Goal: Task Accomplishment & Management: Manage account settings

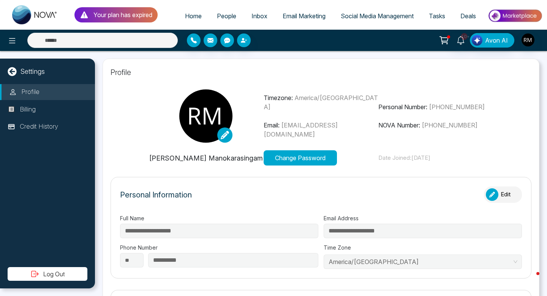
click at [218, 17] on span "People" at bounding box center [226, 16] width 19 height 8
click at [254, 15] on span "Inbox" at bounding box center [260, 16] width 16 height 8
click at [218, 17] on span "People" at bounding box center [226, 16] width 19 height 8
click at [242, 42] on icon "button" at bounding box center [243, 40] width 5 height 5
click at [244, 41] on icon "button" at bounding box center [243, 40] width 5 height 5
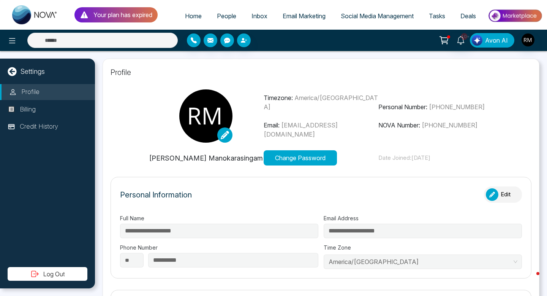
click at [490, 43] on span "Avon AI" at bounding box center [496, 40] width 23 height 9
click at [530, 41] on img "button" at bounding box center [528, 39] width 13 height 13
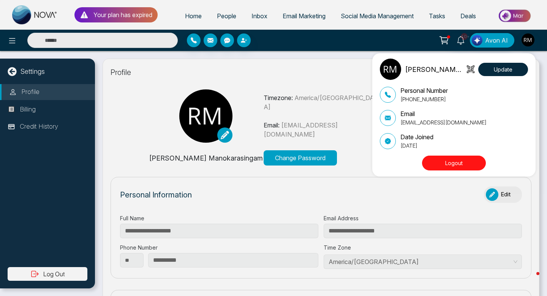
click at [11, 38] on div "Rogan Manokarasingam Update Personal Number +14169537873 Email roganmano1@gmail…" at bounding box center [273, 148] width 547 height 296
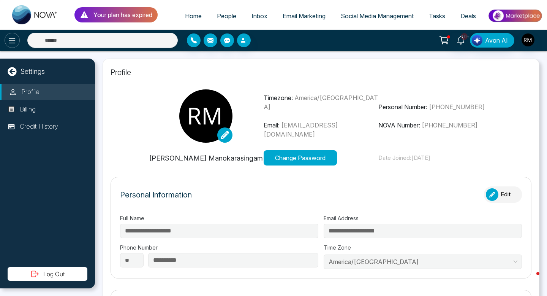
click at [12, 42] on icon at bounding box center [12, 40] width 9 height 9
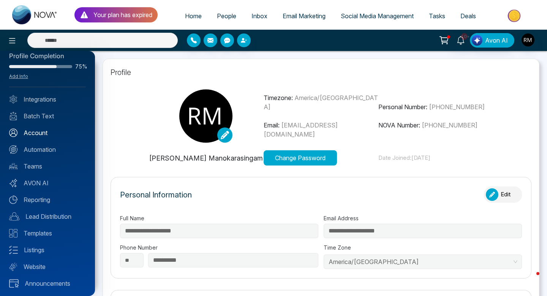
scroll to position [12, 0]
click at [43, 128] on link "Account" at bounding box center [47, 131] width 77 height 9
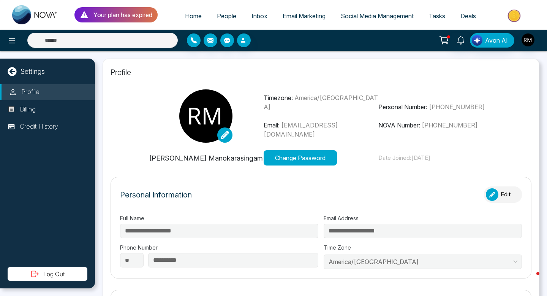
click at [291, 157] on button "Change Password" at bounding box center [300, 157] width 73 height 15
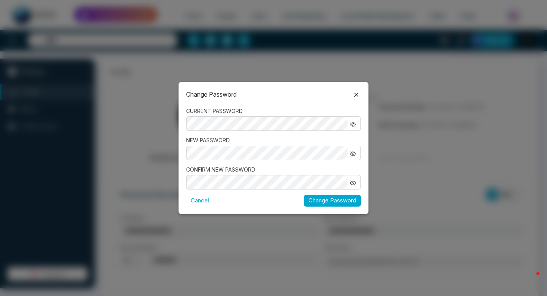
click at [324, 199] on button "Change Password" at bounding box center [332, 201] width 57 height 12
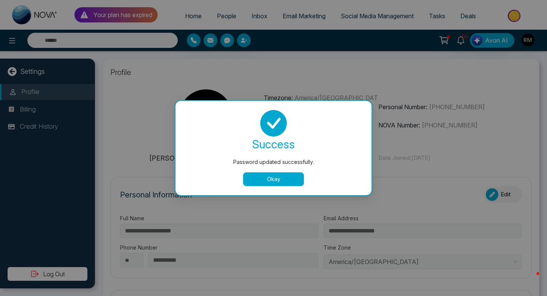
click at [273, 180] on button "Okay" at bounding box center [273, 179] width 61 height 14
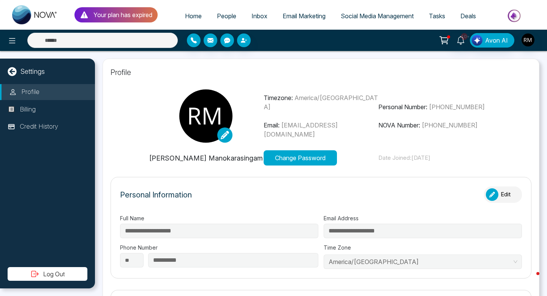
click at [217, 17] on span "People" at bounding box center [226, 16] width 19 height 8
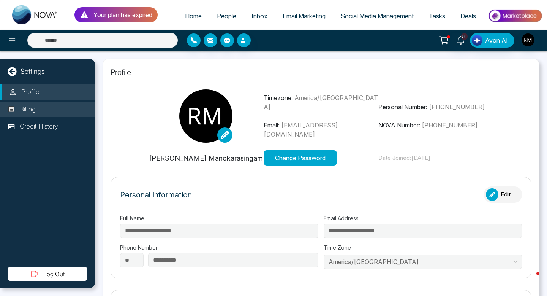
click at [21, 111] on p "Billing" at bounding box center [28, 109] width 16 height 10
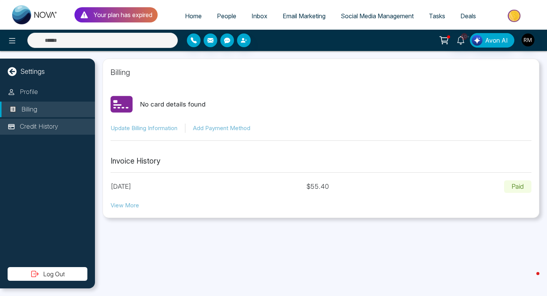
click at [31, 125] on p "Credit History" at bounding box center [39, 127] width 38 height 10
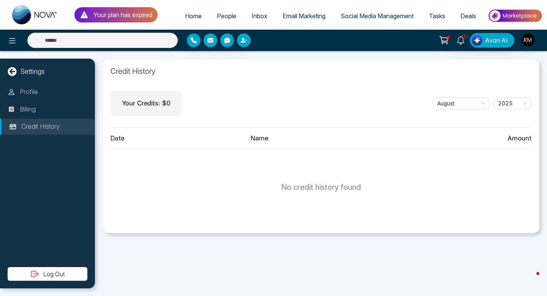
click at [291, 16] on span "Email Marketing" at bounding box center [304, 16] width 43 height 8
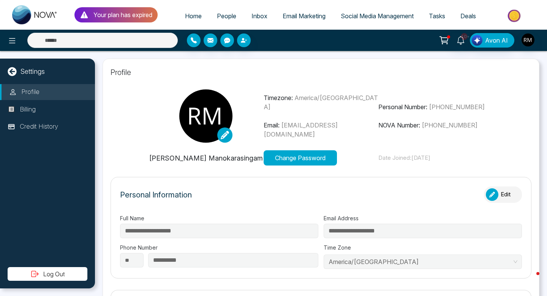
scroll to position [9, 0]
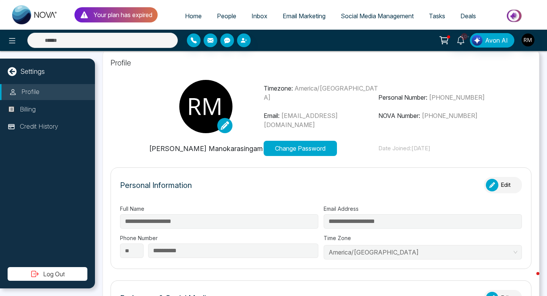
click at [252, 14] on span "Inbox" at bounding box center [260, 16] width 16 height 8
click at [9, 40] on icon at bounding box center [12, 40] width 6 height 5
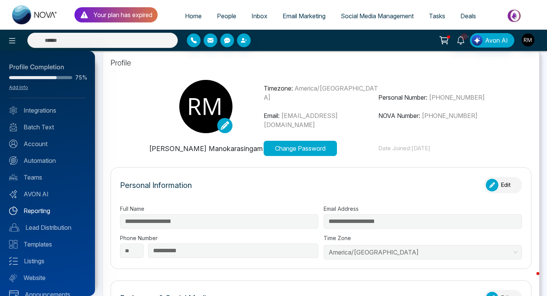
scroll to position [12, 0]
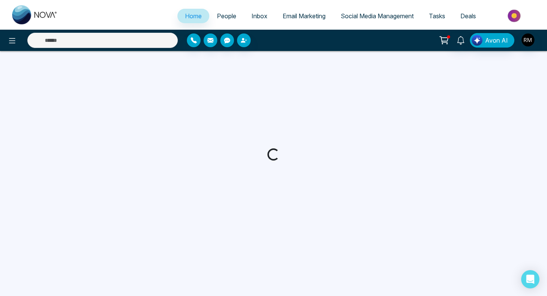
select select "*"
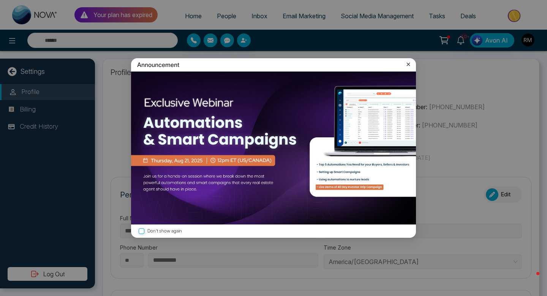
click at [408, 65] on icon at bounding box center [409, 64] width 8 height 8
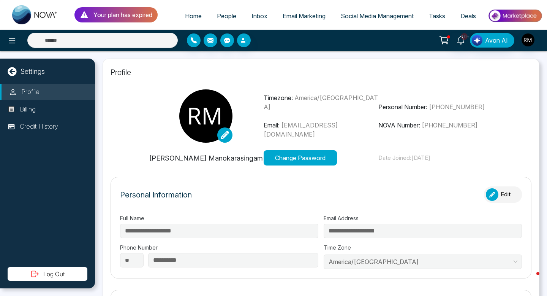
click at [221, 11] on link "People" at bounding box center [226, 16] width 35 height 14
click at [530, 41] on img "button" at bounding box center [528, 39] width 13 height 13
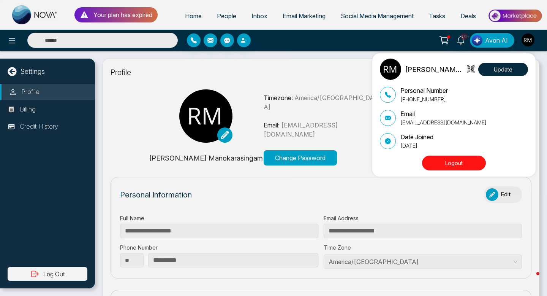
click at [286, 91] on div "Rogan Manokarasingam Update Personal Number +14169537873 Email roganmano1@gmail…" at bounding box center [273, 148] width 547 height 296
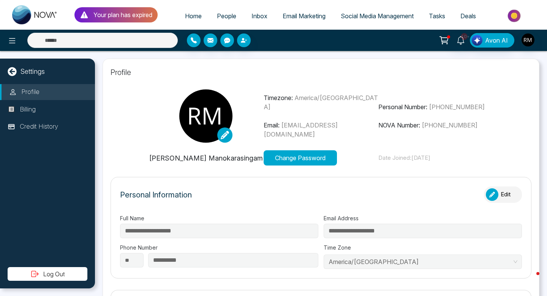
click at [130, 18] on p "Your plan has expired" at bounding box center [122, 14] width 59 height 9
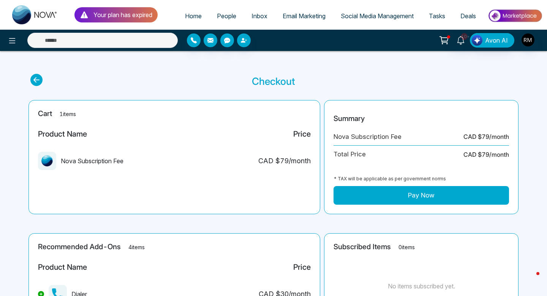
click at [185, 15] on span "Home" at bounding box center [193, 16] width 17 height 8
click at [222, 16] on span "People" at bounding box center [226, 16] width 19 height 8
click at [255, 13] on span "Inbox" at bounding box center [260, 16] width 16 height 8
click at [185, 14] on span "Home" at bounding box center [193, 16] width 17 height 8
click at [268, 80] on p "Checkout" at bounding box center [273, 81] width 43 height 15
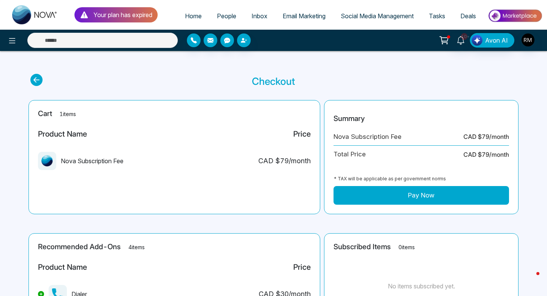
click at [36, 81] on icon at bounding box center [36, 80] width 12 height 12
click at [36, 78] on icon at bounding box center [36, 80] width 12 height 12
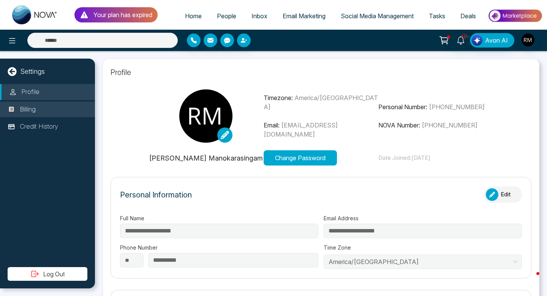
click at [36, 108] on p "Billing" at bounding box center [28, 109] width 16 height 10
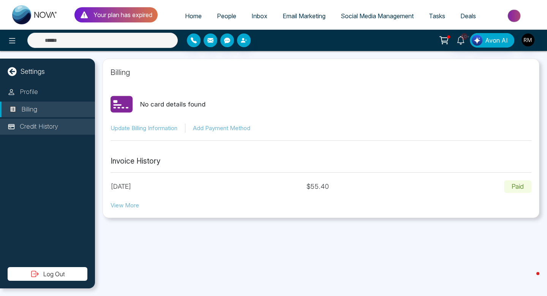
click at [34, 127] on p "Credit History" at bounding box center [39, 127] width 38 height 10
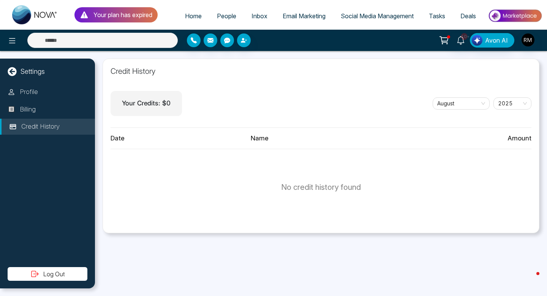
click at [14, 73] on icon at bounding box center [12, 71] width 9 height 9
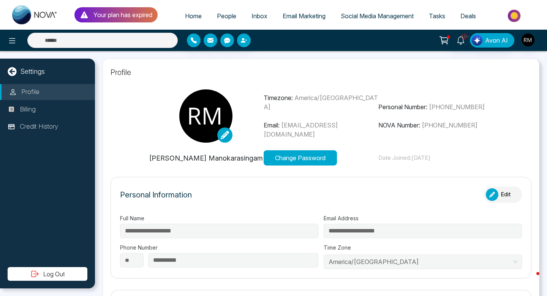
click at [14, 73] on icon at bounding box center [12, 71] width 9 height 9
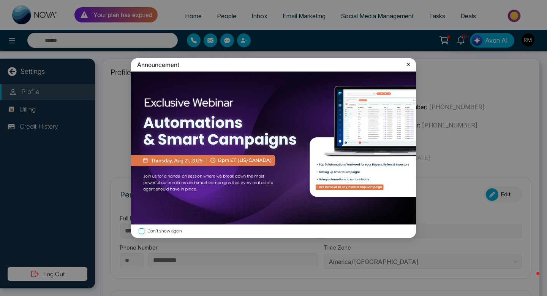
click at [408, 65] on icon at bounding box center [409, 64] width 8 height 8
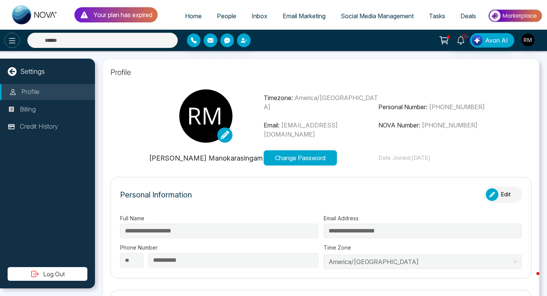
click at [7, 38] on button at bounding box center [12, 40] width 15 height 15
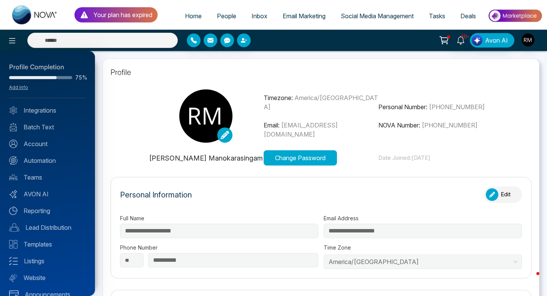
scroll to position [12, 0]
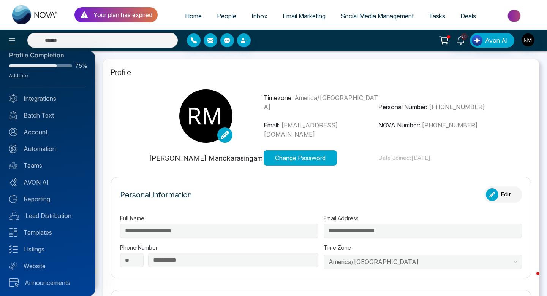
click at [36, 136] on div "Profile Completion 75% Add Info Integrations Batch Text Account Automation Team…" at bounding box center [47, 173] width 95 height 245
click at [43, 263] on link "Website" at bounding box center [47, 265] width 77 height 9
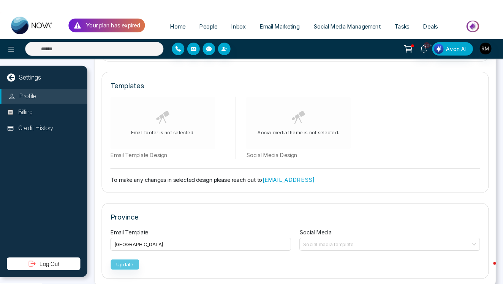
scroll to position [390, 0]
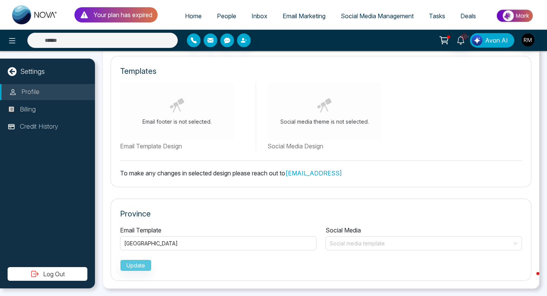
click at [493, 41] on span "Avon AI" at bounding box center [496, 40] width 23 height 9
click at [317, 171] on link "[EMAIL_ADDRESS]" at bounding box center [313, 173] width 57 height 8
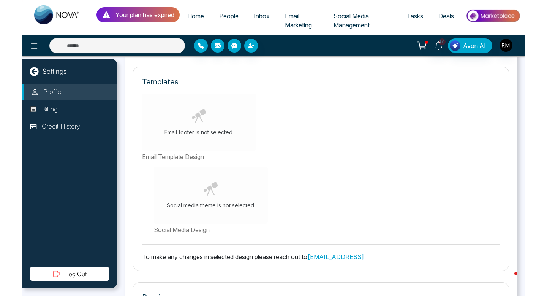
scroll to position [390, 0]
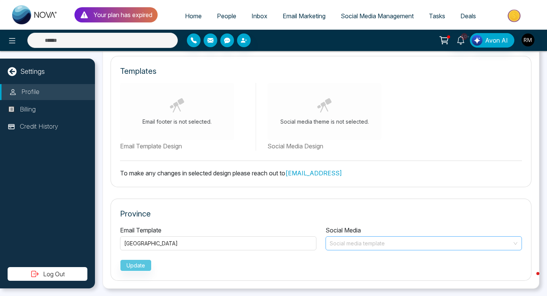
click at [337, 240] on input "search" at bounding box center [421, 241] width 182 height 11
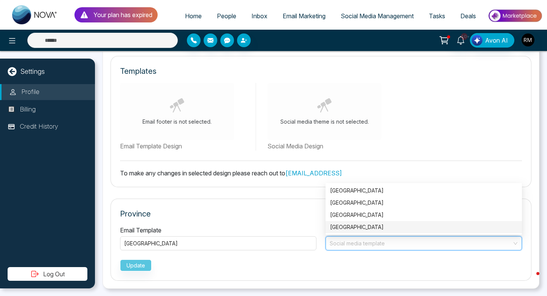
click at [279, 208] on p "Province" at bounding box center [321, 213] width 402 height 11
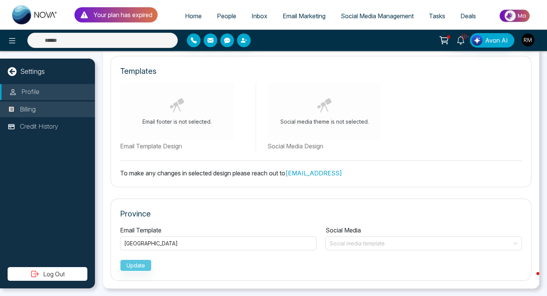
click at [20, 113] on p "Billing" at bounding box center [28, 109] width 16 height 10
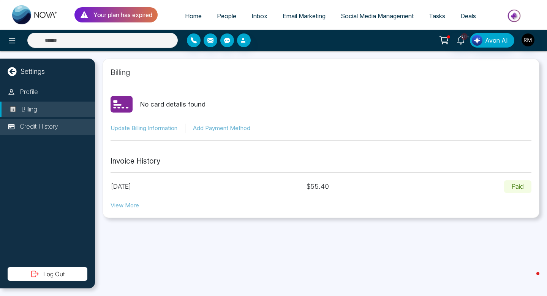
click at [32, 132] on li "Credit History" at bounding box center [47, 127] width 95 height 16
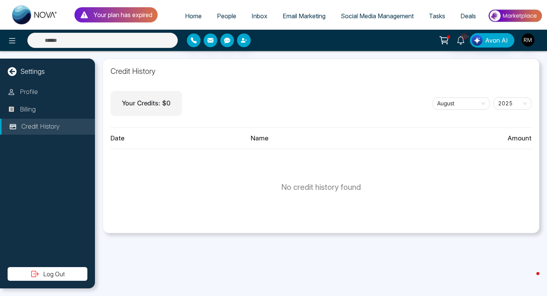
click at [36, 274] on icon at bounding box center [35, 274] width 7 height 6
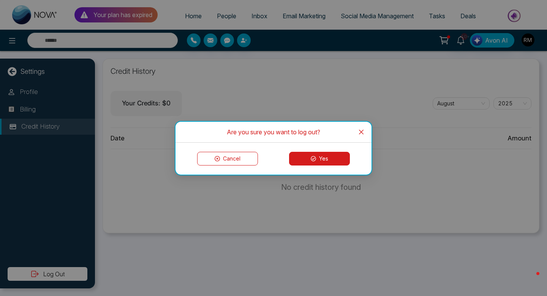
click at [327, 153] on button "Yes" at bounding box center [319, 159] width 61 height 14
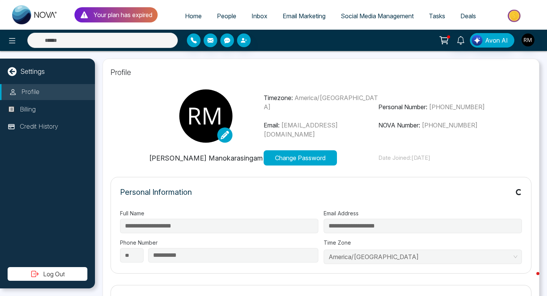
click at [220, 14] on span "People" at bounding box center [226, 16] width 19 height 8
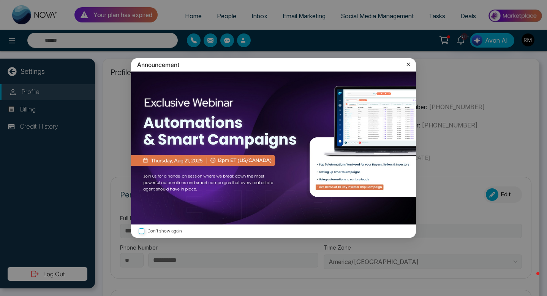
click at [412, 62] on div "Announcement" at bounding box center [273, 64] width 285 height 13
click at [405, 63] on icon at bounding box center [409, 64] width 8 height 8
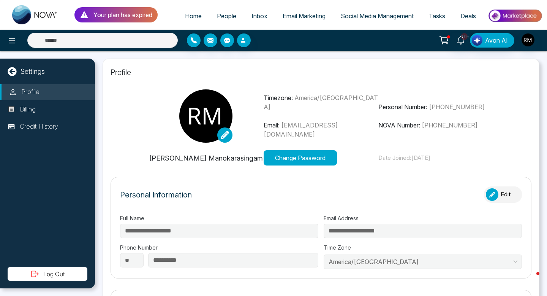
click at [225, 16] on span "People" at bounding box center [226, 16] width 19 height 8
click at [16, 71] on icon at bounding box center [12, 71] width 9 height 9
click at [13, 72] on icon at bounding box center [12, 71] width 9 height 9
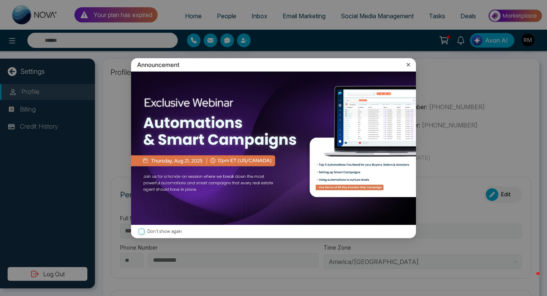
click at [10, 38] on div "Announcement Don't show again" at bounding box center [273, 148] width 547 height 296
click at [409, 65] on icon at bounding box center [409, 64] width 8 height 8
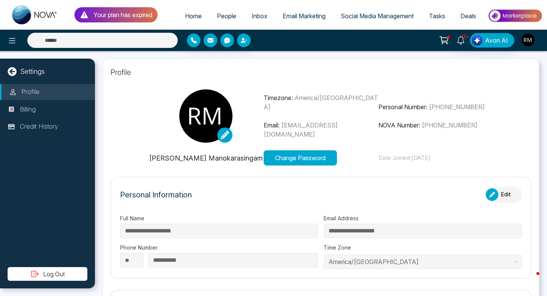
click at [527, 40] on img "button" at bounding box center [528, 39] width 13 height 13
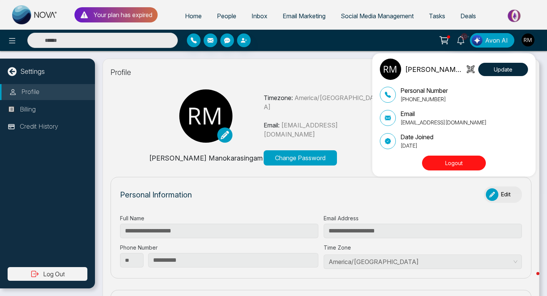
click at [434, 18] on div "Rogan Manokarasingam Update Personal Number +14169537873 Email roganmano1@gmail…" at bounding box center [273, 148] width 547 height 296
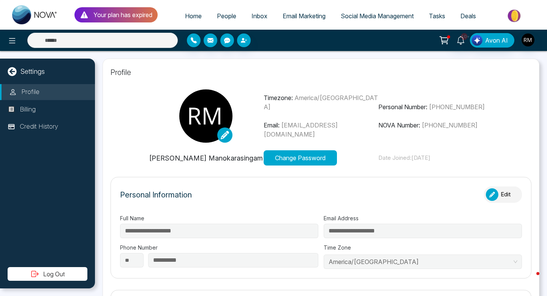
click at [382, 13] on span "Social Media Management" at bounding box center [377, 16] width 73 height 8
click at [304, 14] on span "Email Marketing" at bounding box center [304, 16] width 43 height 8
click at [260, 12] on span "Inbox" at bounding box center [260, 16] width 16 height 8
click at [47, 277] on button "Log Out" at bounding box center [48, 274] width 80 height 14
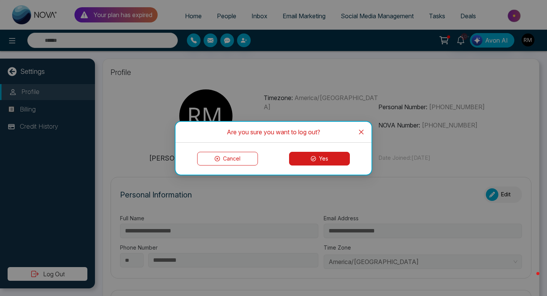
click at [340, 159] on button "Yes" at bounding box center [319, 159] width 61 height 14
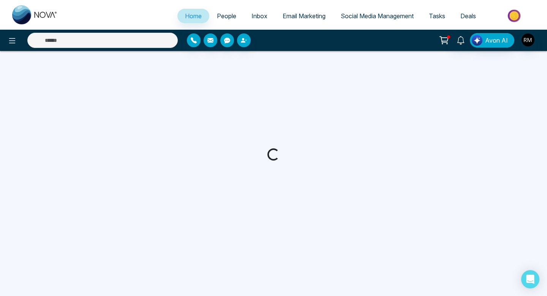
select select "*"
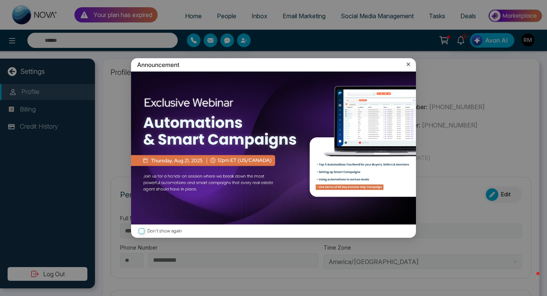
click at [409, 64] on icon at bounding box center [409, 64] width 8 height 8
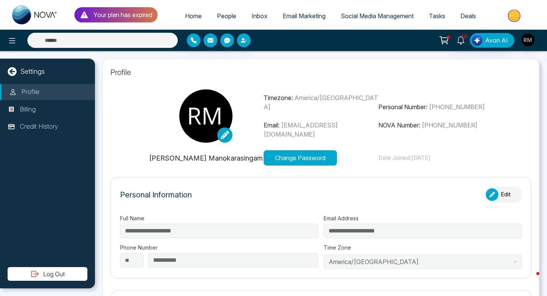
click at [252, 16] on span "Inbox" at bounding box center [260, 16] width 16 height 8
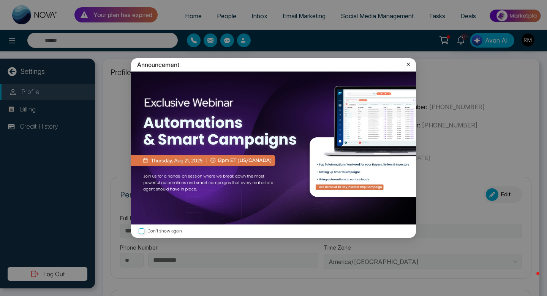
click at [408, 64] on icon at bounding box center [409, 64] width 8 height 8
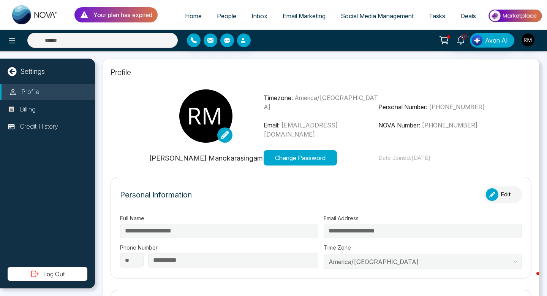
click at [11, 71] on icon at bounding box center [12, 71] width 9 height 9
click at [13, 38] on icon at bounding box center [12, 40] width 6 height 5
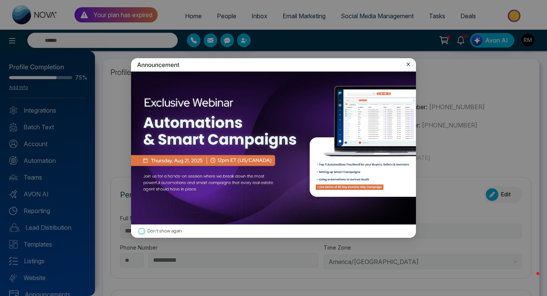
click at [409, 65] on icon at bounding box center [409, 64] width 8 height 8
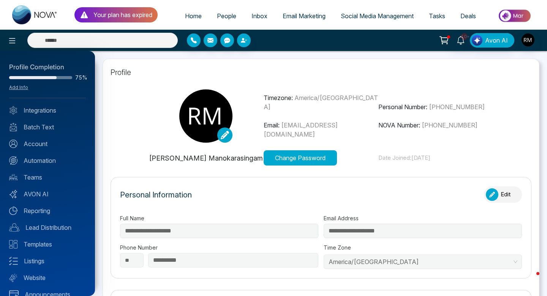
scroll to position [12, 0]
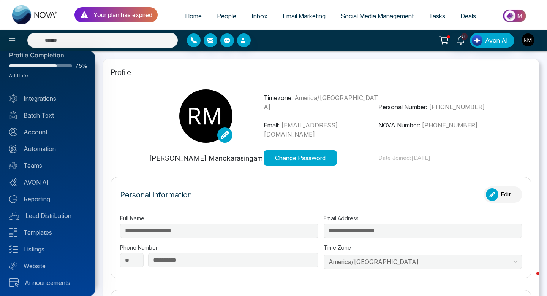
click at [24, 16] on div at bounding box center [273, 148] width 547 height 296
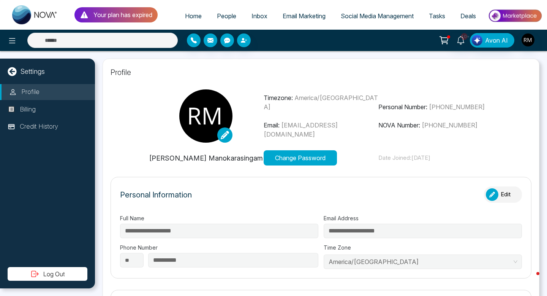
click at [26, 21] on img at bounding box center [35, 14] width 46 height 19
click at [188, 13] on span "Home" at bounding box center [193, 16] width 17 height 8
click at [122, 12] on p "Your plan has expired" at bounding box center [122, 14] width 59 height 9
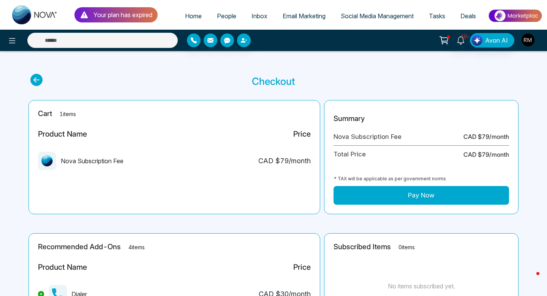
click at [526, 36] on img "button" at bounding box center [528, 39] width 13 height 13
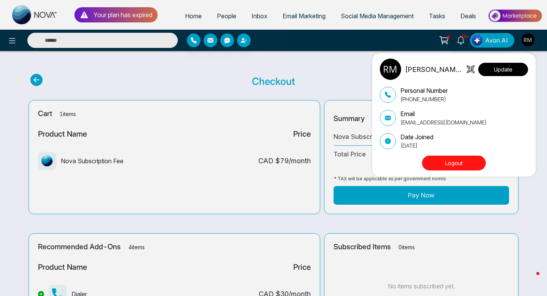
click at [502, 67] on button "Update" at bounding box center [503, 69] width 50 height 13
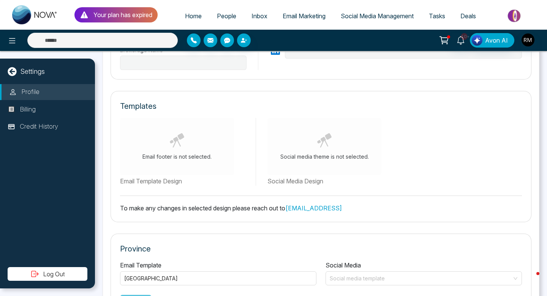
scroll to position [390, 0]
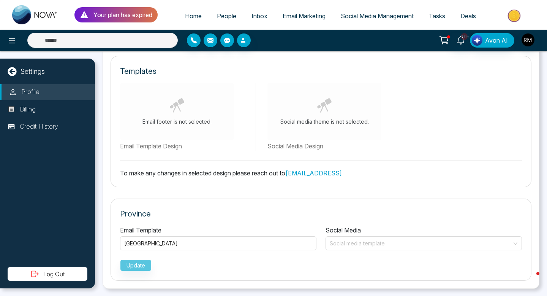
click at [35, 277] on icon at bounding box center [34, 273] width 9 height 9
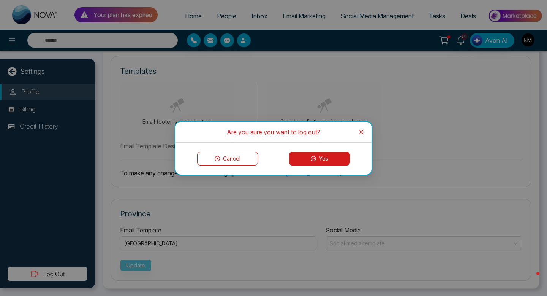
click at [300, 162] on button "Yes" at bounding box center [319, 159] width 61 height 14
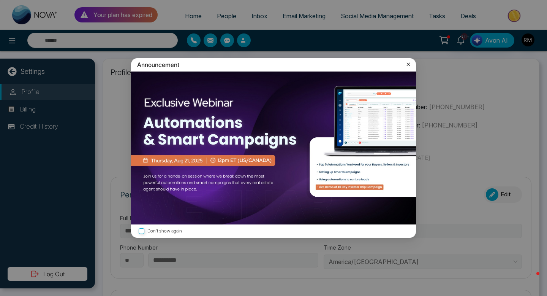
click at [407, 66] on icon at bounding box center [408, 64] width 3 height 3
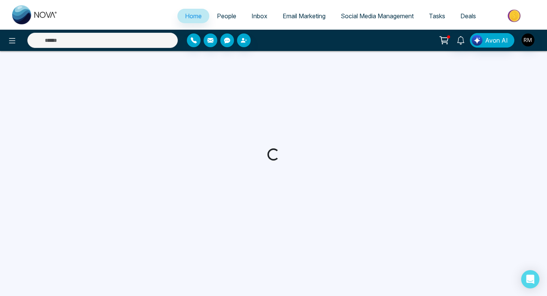
select select
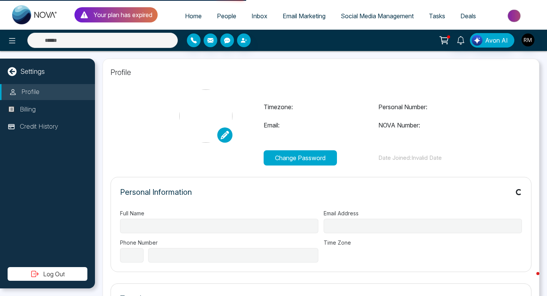
type input "**********"
select select "**"
type input "**********"
